Goal: Complete application form: Complete application form

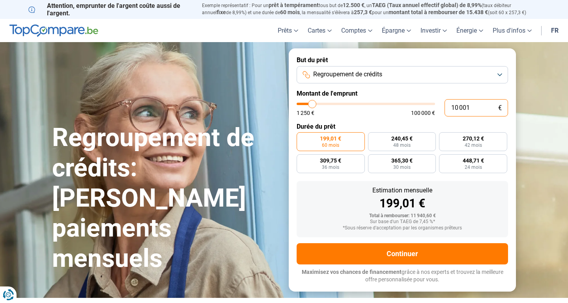
click at [474, 113] on input "10 001" at bounding box center [475, 107] width 63 height 17
type input "5"
type input "1250"
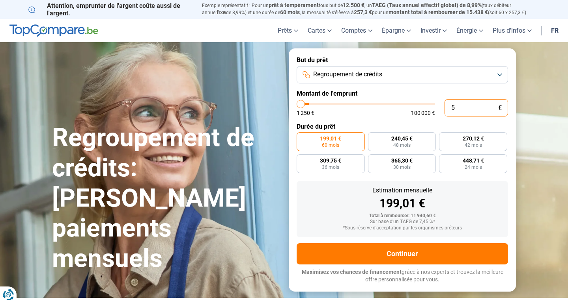
type input "55"
type input "1250"
type input "556"
type input "1250"
type input "5 561"
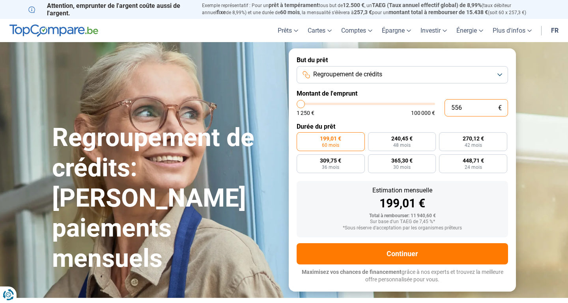
type input "5500"
type input "556"
type input "1250"
type input "55"
type input "1250"
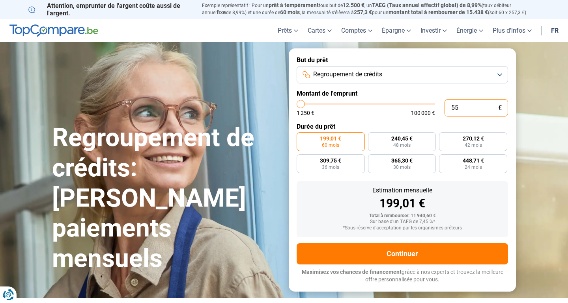
type input "5"
type input "1250"
type input "0"
type input "1250"
type input "5"
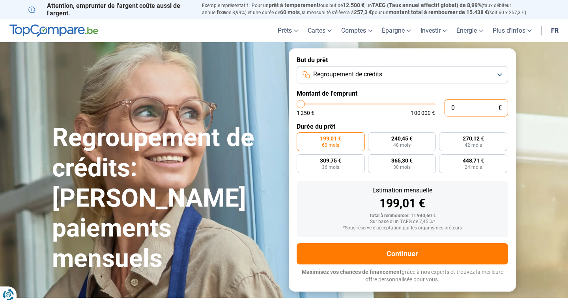
type input "1250"
type input "56"
type input "1250"
type input "560"
type input "1250"
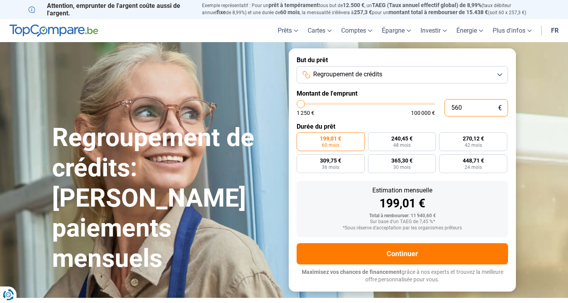
type input "5 600"
type input "5500"
type input "56 000"
type input "56000"
radio input "false"
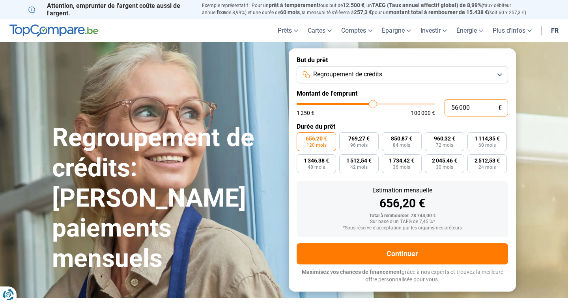
type input "5 600"
type input "5500"
type input "560"
type input "1250"
type input "56"
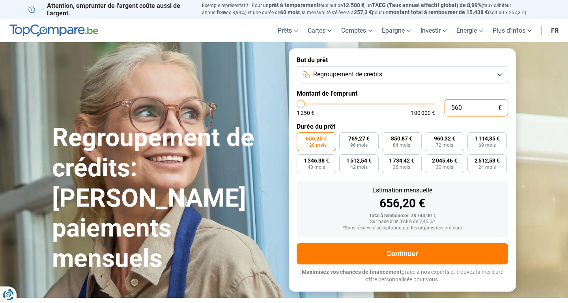
type input "1250"
type input "5"
type input "1250"
type input "0"
type input "1250"
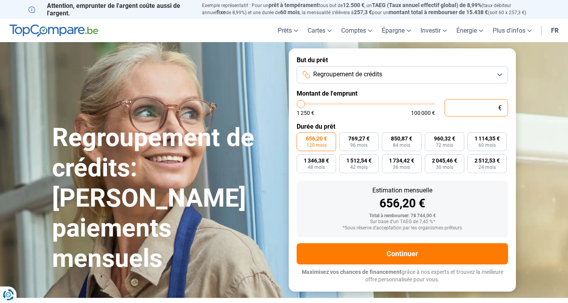
type input "6"
type input "1250"
type input "60"
type input "1250"
type input "600"
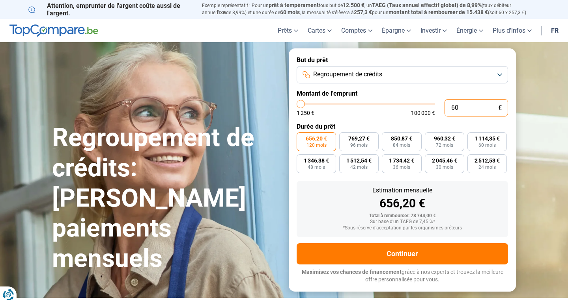
type input "1250"
type input "6 000"
type input "6000"
type input "60 000"
type input "60000"
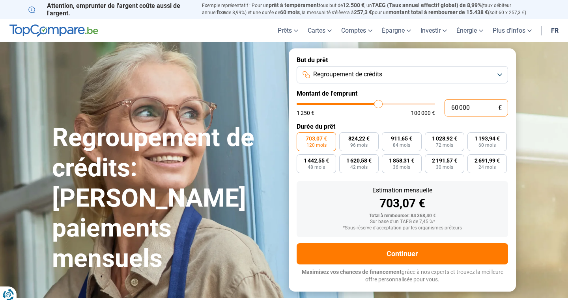
type input "6 000"
type input "6000"
type input "600"
type input "1250"
type input "60"
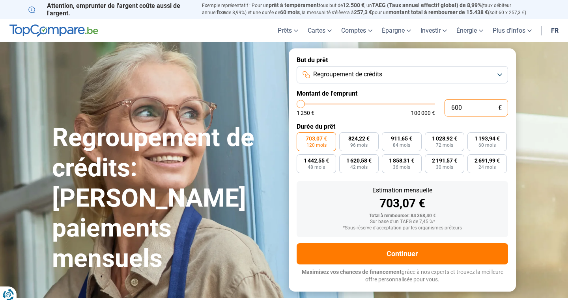
type input "1250"
type input "6"
type input "1250"
type input "0"
type input "1250"
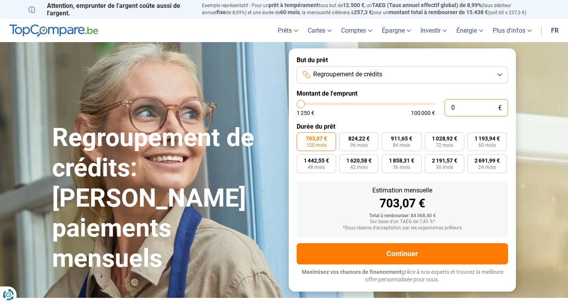
type input "5"
type input "1250"
type input "55"
type input "1250"
type input "556"
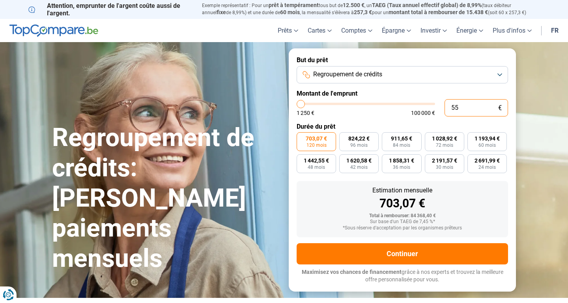
type input "1250"
type input "5 561"
type input "5500"
type input "55 610"
type input "55500"
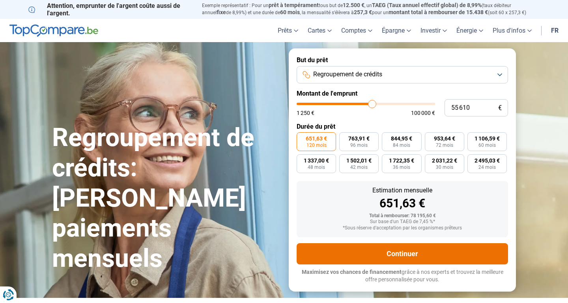
click at [413, 252] on button "Continuer" at bounding box center [401, 254] width 211 height 21
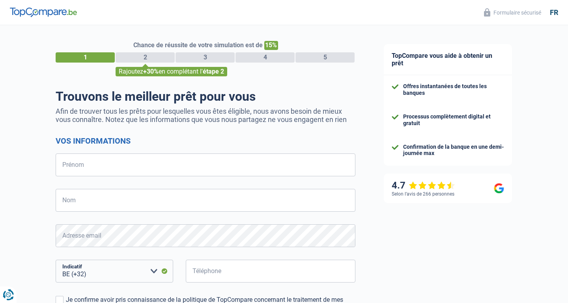
select select "32"
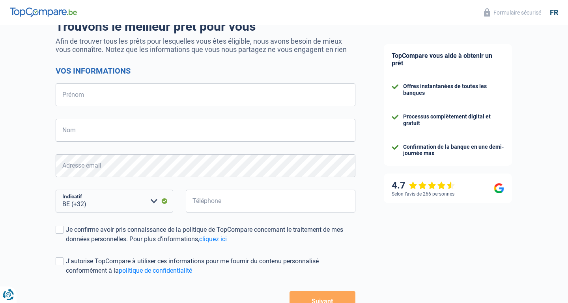
scroll to position [69, 0]
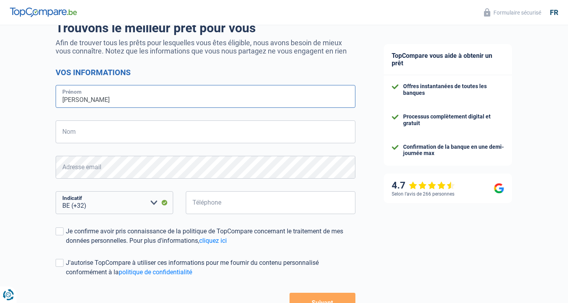
type input "[PERSON_NAME]"
type input "zorai"
click at [227, 198] on input "Téléphone" at bounding box center [270, 203] width 169 height 23
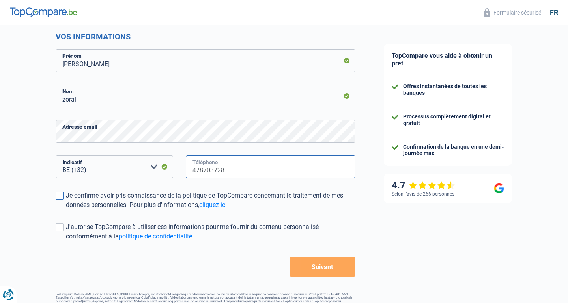
type input "478703728"
click at [65, 194] on label "Je confirme avoir pris connaissance de la politique de TopCompare concernant le…" at bounding box center [206, 200] width 300 height 19
click at [66, 210] on input "Je confirme avoir pris connaissance de la politique de TopCompare concernant le…" at bounding box center [66, 210] width 0 height 0
click at [322, 268] on button "Suivant" at bounding box center [322, 267] width 66 height 20
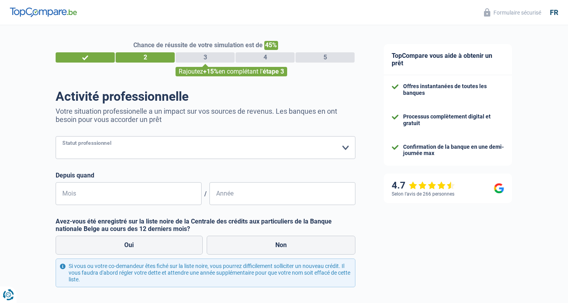
select select "privateEmployee"
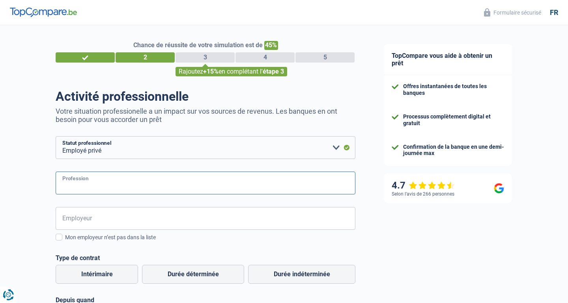
click at [128, 179] on input "Profession" at bounding box center [206, 183] width 300 height 23
type input "a"
type input "kitchen designer"
click at [113, 226] on input "Employeur" at bounding box center [206, 218] width 300 height 23
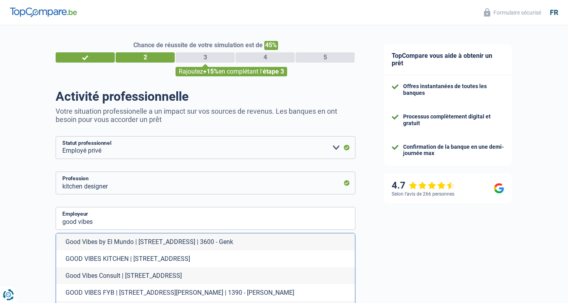
click at [125, 260] on li "GOOD VIBES KITCHEN | Rue des Orchidées, 13 | 5030 - Gembloux" at bounding box center [205, 259] width 299 height 17
type input "GOOD VIBES KITCHEN | Rue des Orchidées, 13 | 5030 - Gembloux"
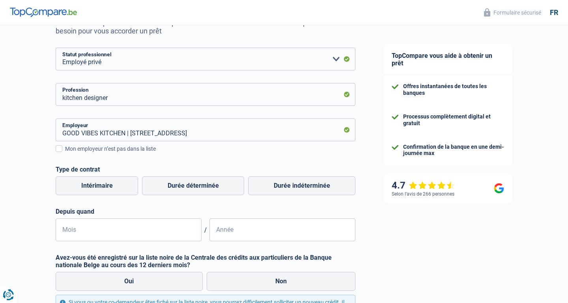
scroll to position [91, 0]
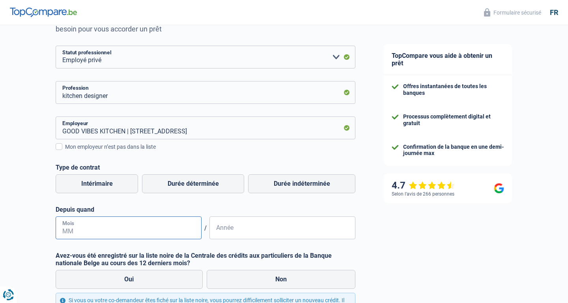
click at [97, 221] on input "Mois" at bounding box center [129, 228] width 146 height 23
type input "04"
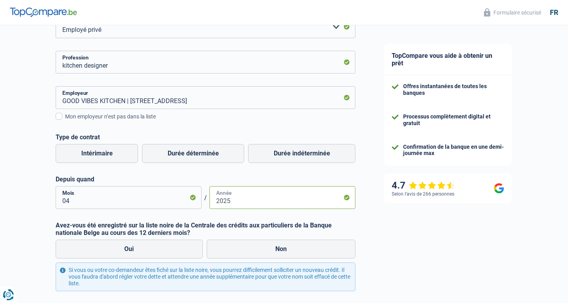
scroll to position [124, 0]
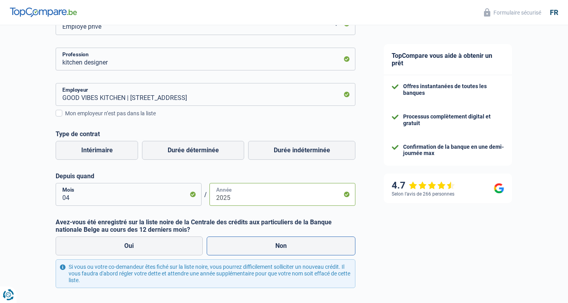
type input "2025"
click at [267, 244] on label "Non" at bounding box center [281, 246] width 149 height 19
click at [267, 244] on input "Non" at bounding box center [281, 246] width 149 height 19
radio input "true"
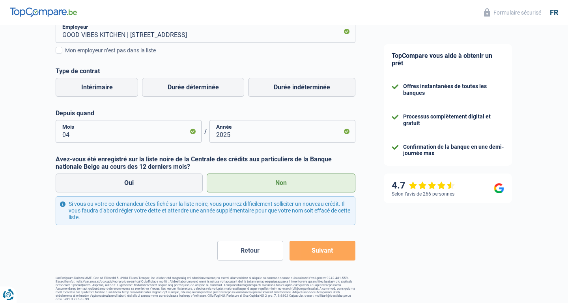
scroll to position [186, 0]
click at [320, 249] on button "Suivant" at bounding box center [322, 252] width 66 height 20
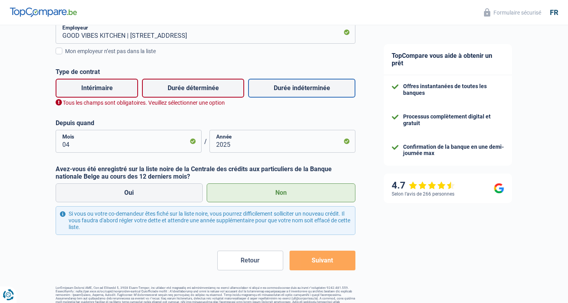
click at [265, 91] on label "Durée indéterminée" at bounding box center [301, 88] width 107 height 19
click at [265, 91] on input "Durée indéterminée" at bounding box center [301, 88] width 107 height 19
radio input "true"
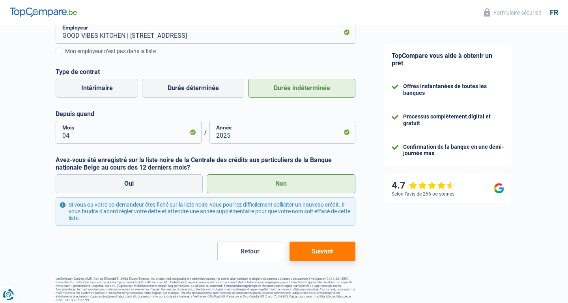
click at [322, 254] on button "Suivant" at bounding box center [322, 252] width 66 height 20
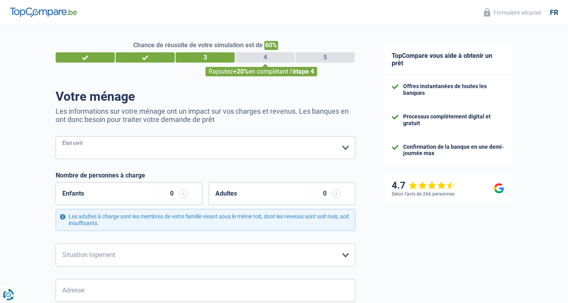
select select "married"
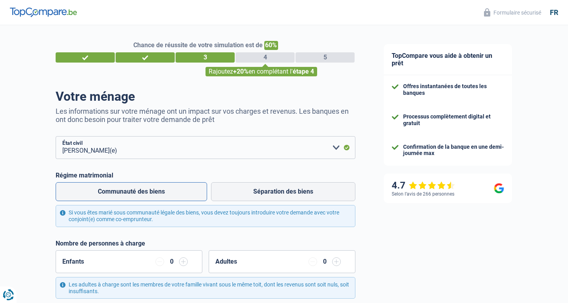
click at [172, 190] on label "Communauté des biens" at bounding box center [131, 191] width 151 height 19
click at [172, 190] on input "Communauté des biens" at bounding box center [131, 191] width 151 height 19
radio input "true"
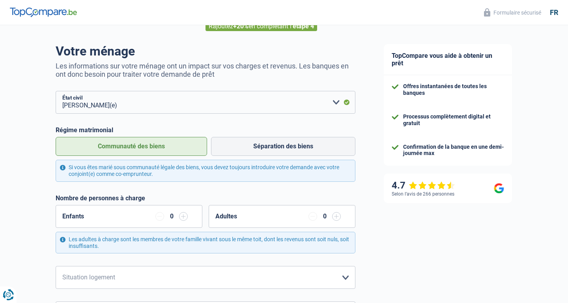
scroll to position [47, 0]
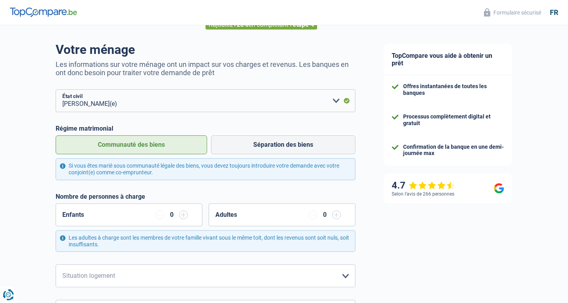
click at [183, 213] on input "button" at bounding box center [183, 215] width 9 height 9
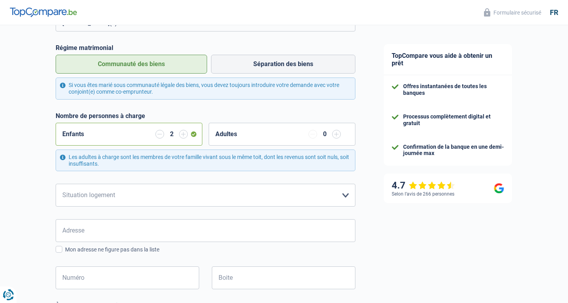
scroll to position [130, 0]
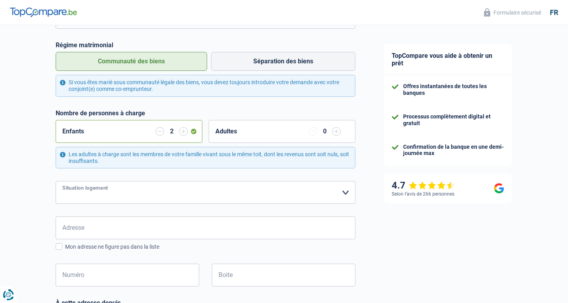
select select "ownerWithMortgage"
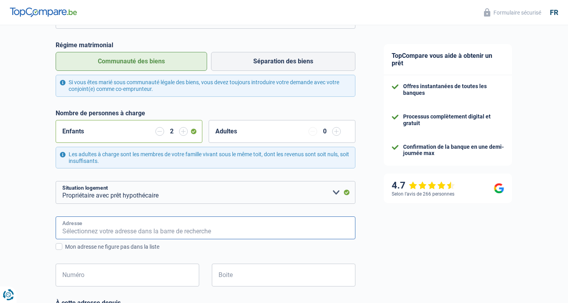
click at [161, 225] on input "Adresse" at bounding box center [206, 228] width 300 height 23
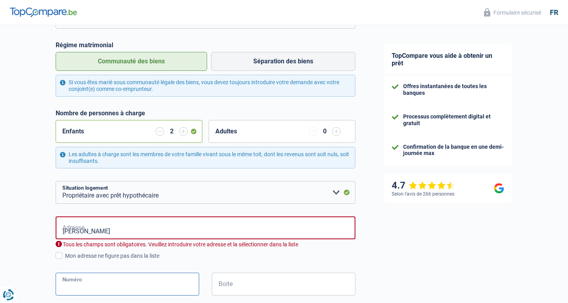
click at [159, 269] on div "rue Leopold tombelle Adresse Tous les champs sont obligatoires. Veuillez introd…" at bounding box center [206, 263] width 300 height 92
click at [162, 229] on input "rue Leopold tombelle" at bounding box center [206, 228] width 300 height 23
type input "r"
click at [177, 234] on input "Adresse" at bounding box center [206, 228] width 300 height 23
type input "Rue Leopold Tombelle"
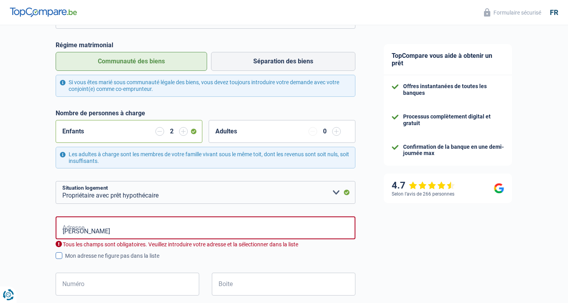
click at [60, 255] on span at bounding box center [59, 256] width 7 height 7
click at [65, 261] on input "Mon adresse ne figure pas dans la liste" at bounding box center [65, 261] width 0 height 0
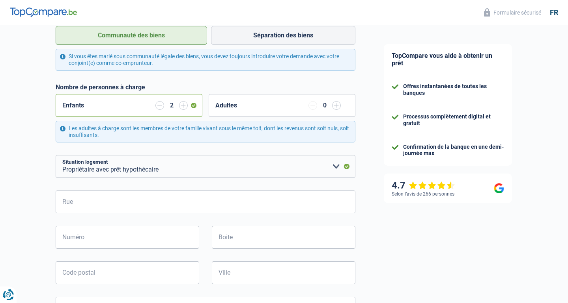
scroll to position [160, 0]
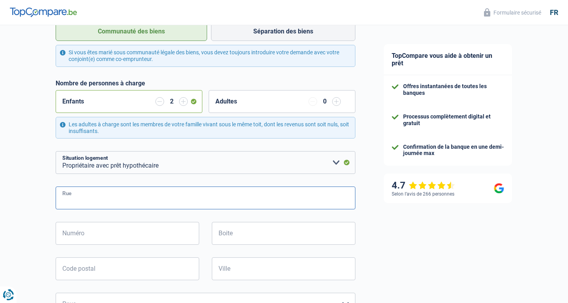
click at [89, 199] on input "Rue" at bounding box center [206, 198] width 300 height 23
type input "rue Leopold Tombelle"
click at [101, 225] on input "Numéro" at bounding box center [127, 233] width 143 height 23
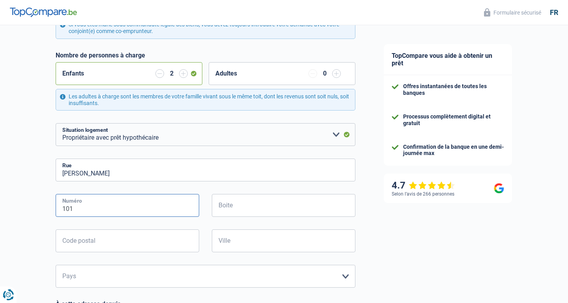
type input "101"
click at [123, 227] on div "101 Numéro" at bounding box center [128, 211] width 156 height 35
click at [123, 236] on input "Code postal" at bounding box center [127, 241] width 143 height 23
type input "6001"
click at [225, 238] on input "Ville" at bounding box center [283, 241] width 143 height 23
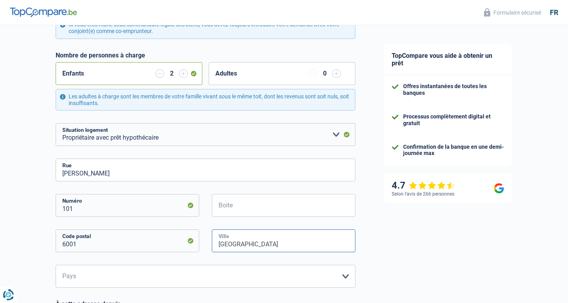
type input "Charleroi"
select select "BE"
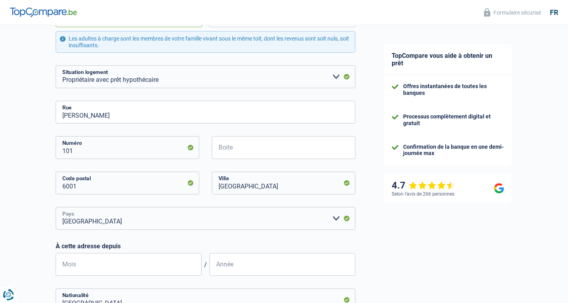
scroll to position [290, 0]
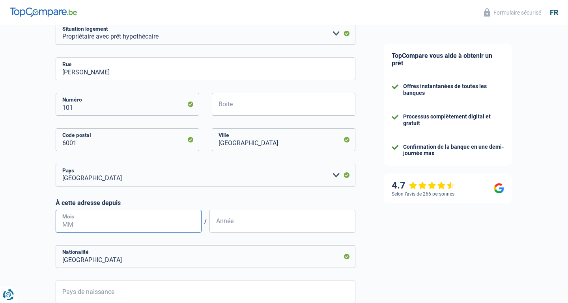
click at [86, 219] on input "Mois" at bounding box center [129, 221] width 146 height 23
type input "2"
type input "12"
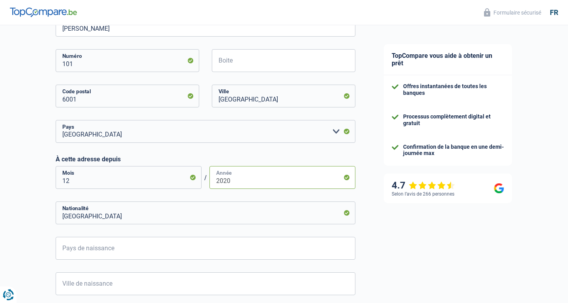
type input "2020"
click at [193, 248] on input "Pays de naissance" at bounding box center [206, 248] width 300 height 23
click at [182, 281] on li "Belgique" at bounding box center [205, 284] width 299 height 17
type input "Belgique"
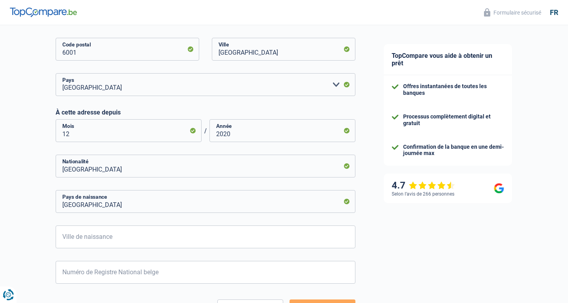
scroll to position [387, 0]
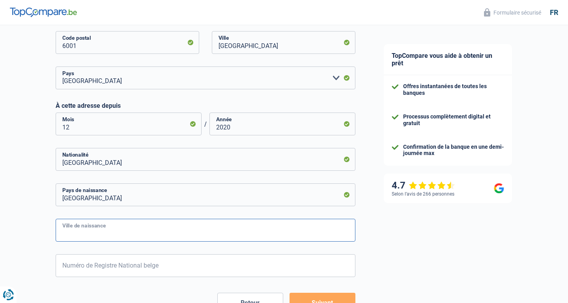
click at [88, 226] on input "Ville de naissance" at bounding box center [206, 230] width 300 height 23
type input "Bruxelle"
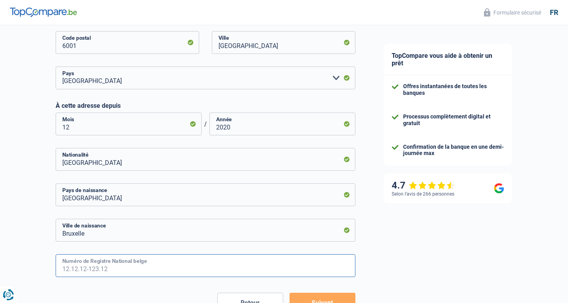
click at [112, 261] on input "Numéro de Registre National belge" at bounding box center [206, 266] width 300 height 23
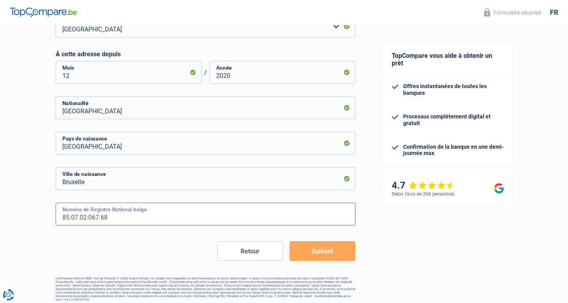
scroll to position [438, 0]
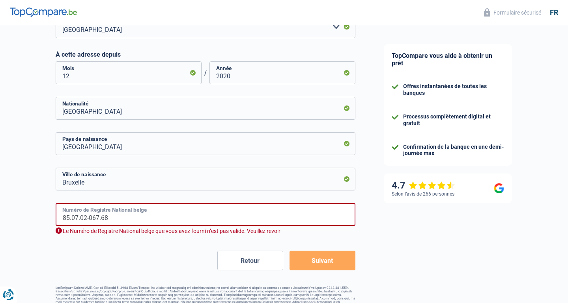
click at [139, 215] on input "85.07.02-067.68" at bounding box center [206, 214] width 300 height 23
click at [310, 259] on button "Suivant" at bounding box center [322, 261] width 66 height 20
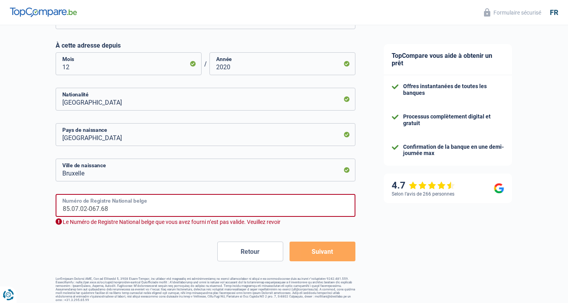
click at [89, 208] on input "85.07.02-067.68" at bounding box center [206, 205] width 300 height 23
click at [122, 204] on input "85.07.02-067.68" at bounding box center [206, 205] width 300 height 23
click at [105, 207] on input "85.07.02-067.68" at bounding box center [206, 205] width 300 height 23
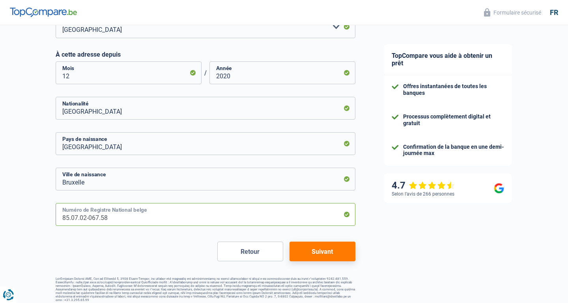
type input "85.07.02-067.58"
click at [315, 246] on button "Suivant" at bounding box center [322, 252] width 66 height 20
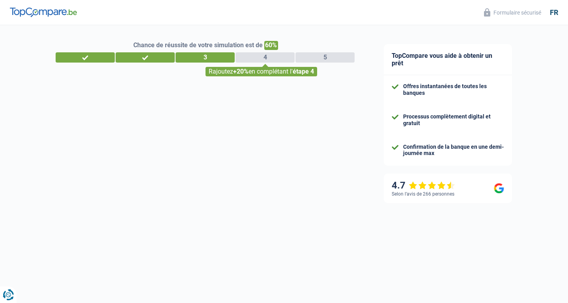
select select "familyAllowances"
select select "netSalary"
select select "mealVouchers"
select select "mortgage"
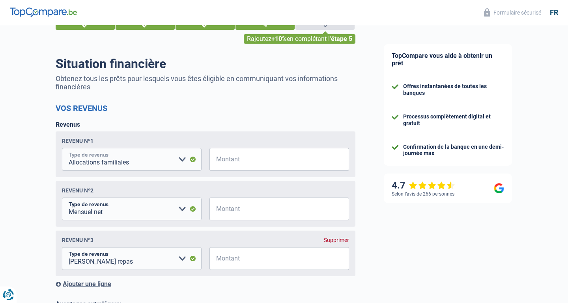
scroll to position [37, 0]
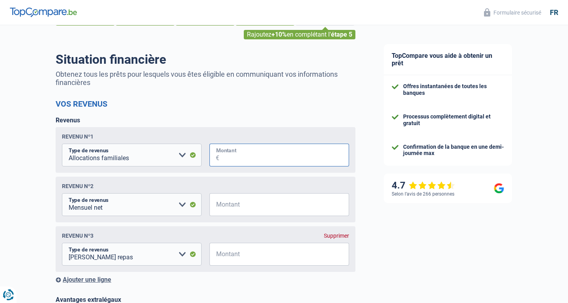
click at [247, 155] on input "Montant" at bounding box center [284, 155] width 130 height 23
type input "400"
click at [287, 205] on input "Montant" at bounding box center [284, 205] width 130 height 23
type input "4.200"
click at [300, 257] on input "Montant" at bounding box center [284, 254] width 130 height 23
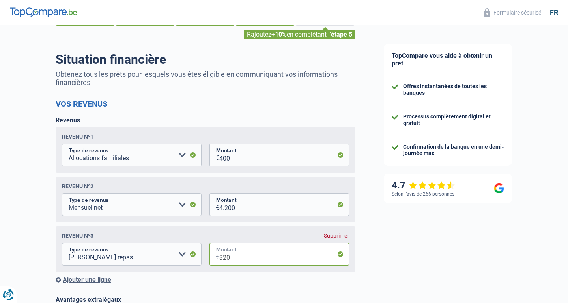
type input "320"
click at [102, 279] on div "Ajouter une ligne" at bounding box center [206, 279] width 300 height 7
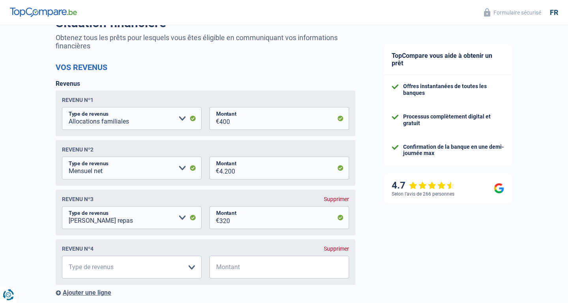
scroll to position [81, 0]
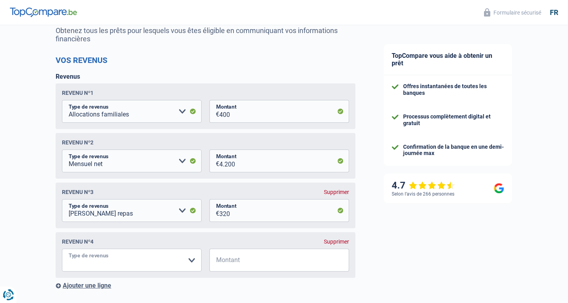
select select "rentalIncome"
click at [235, 266] on input "Montant" at bounding box center [284, 260] width 130 height 23
type input "900"
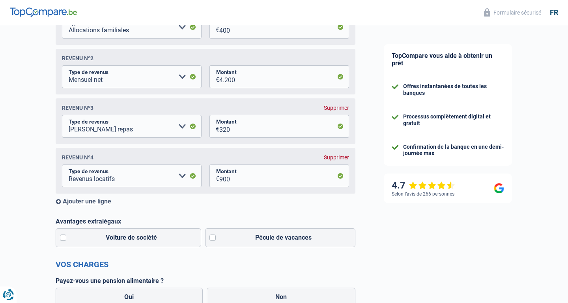
scroll to position [191, 0]
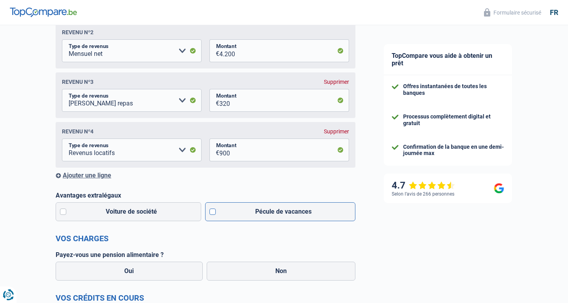
click at [214, 211] on label "Pécule de vacances" at bounding box center [280, 212] width 151 height 19
click at [214, 211] on input "Pécule de vacances" at bounding box center [280, 212] width 151 height 19
checkbox input "true"
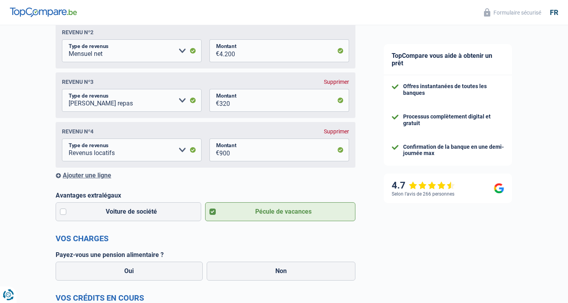
scroll to position [238, 0]
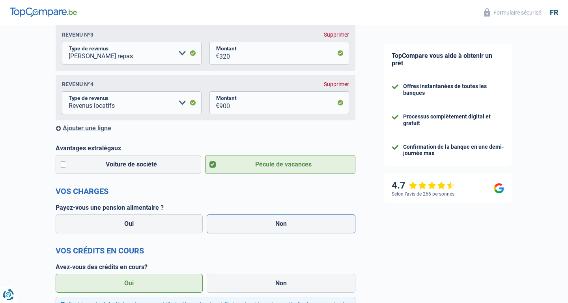
click at [243, 220] on label "Non" at bounding box center [281, 224] width 149 height 19
click at [243, 220] on input "Non" at bounding box center [281, 224] width 149 height 19
radio input "true"
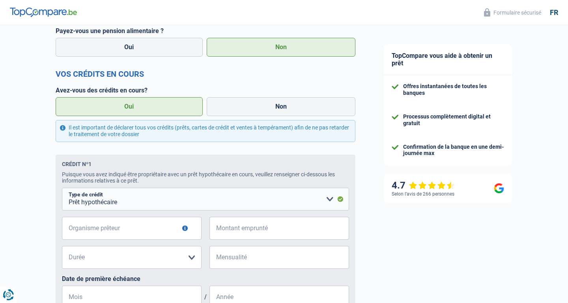
scroll to position [417, 0]
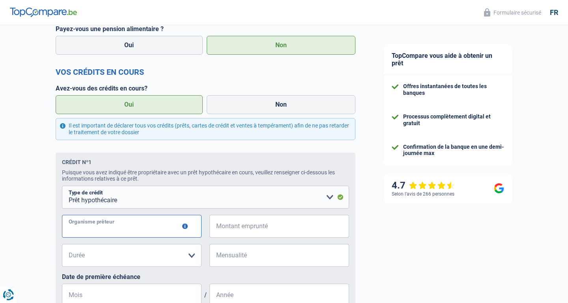
click at [141, 227] on input "Organisme prêteur" at bounding box center [132, 226] width 140 height 23
type input "Elantis"
click at [235, 226] on input "Montant emprunté" at bounding box center [284, 226] width 130 height 23
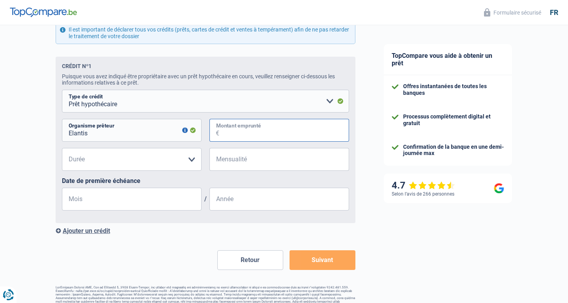
scroll to position [520, 0]
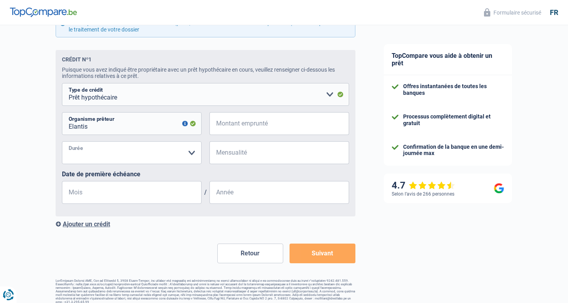
select select "300"
click at [268, 121] on input "Montant emprunté" at bounding box center [284, 123] width 130 height 23
click at [265, 145] on input "Mensualité" at bounding box center [284, 152] width 130 height 23
type input "1.494"
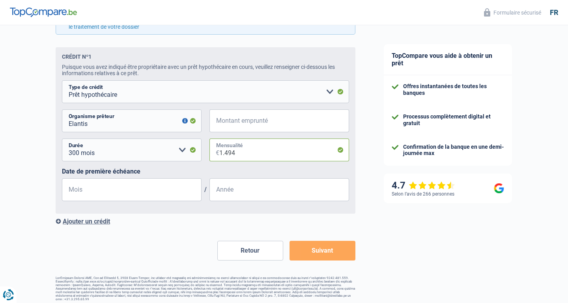
scroll to position [523, 0]
